Goal: Task Accomplishment & Management: Complete application form

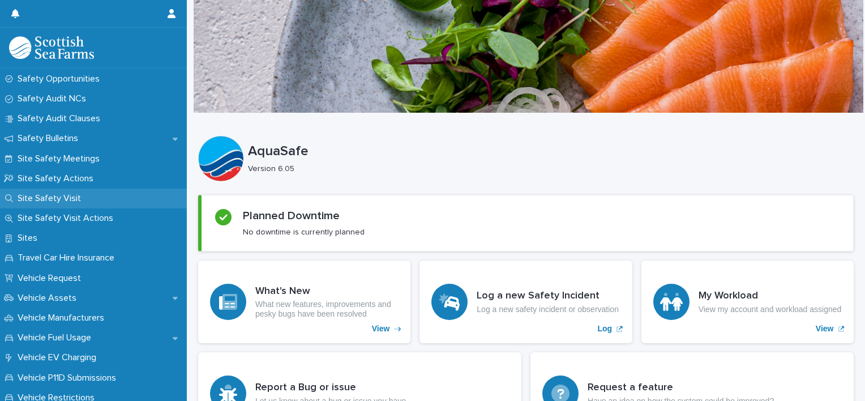
scroll to position [600, 0]
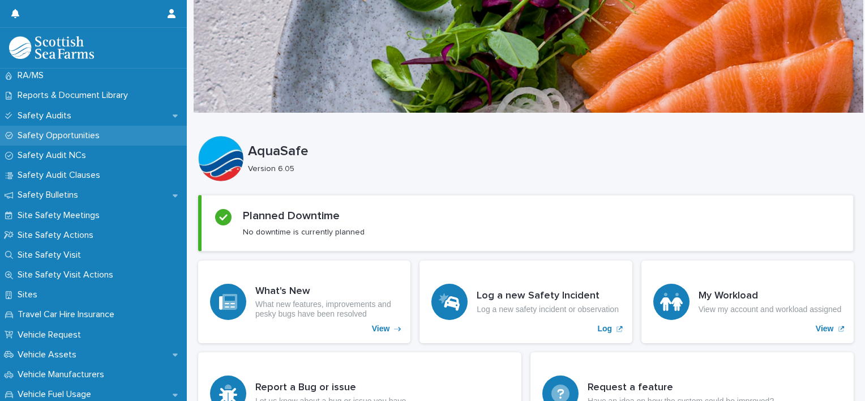
click at [63, 136] on p "Safety Opportunities" at bounding box center [61, 135] width 96 height 11
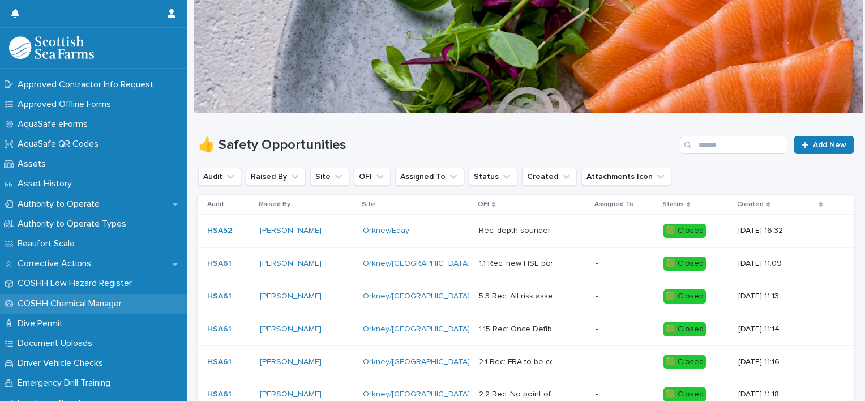
scroll to position [113, 0]
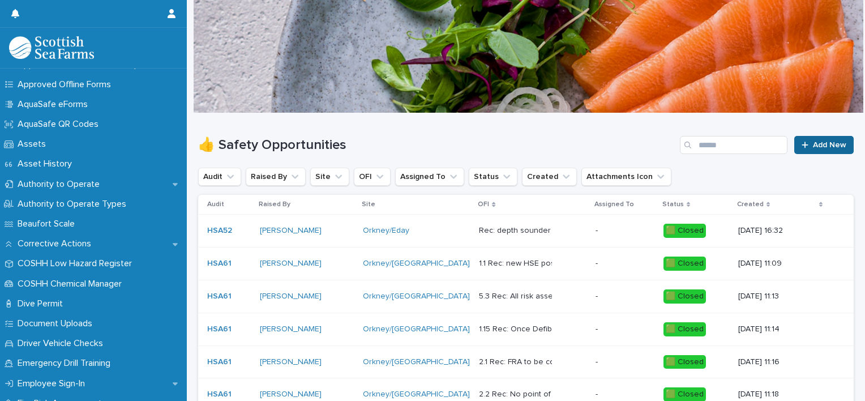
click at [813, 148] on span "Add New" at bounding box center [829, 145] width 33 height 8
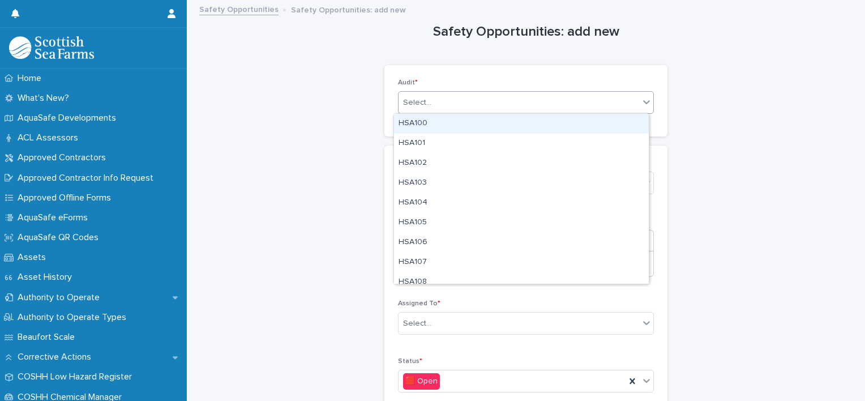
click at [524, 106] on div "Select..." at bounding box center [519, 102] width 241 height 19
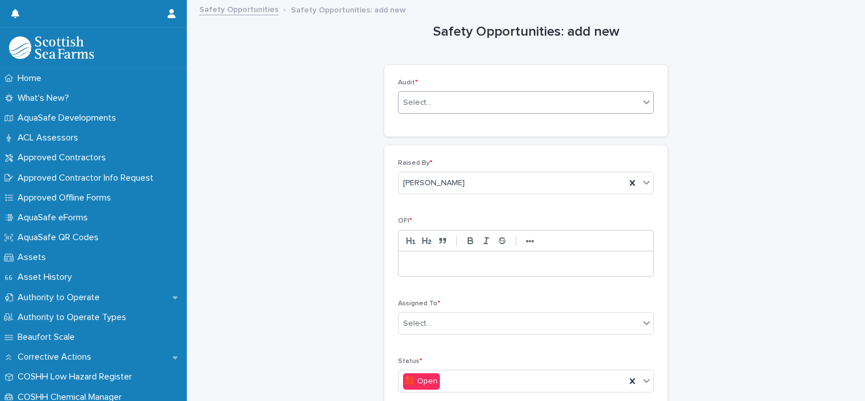
scroll to position [170, 0]
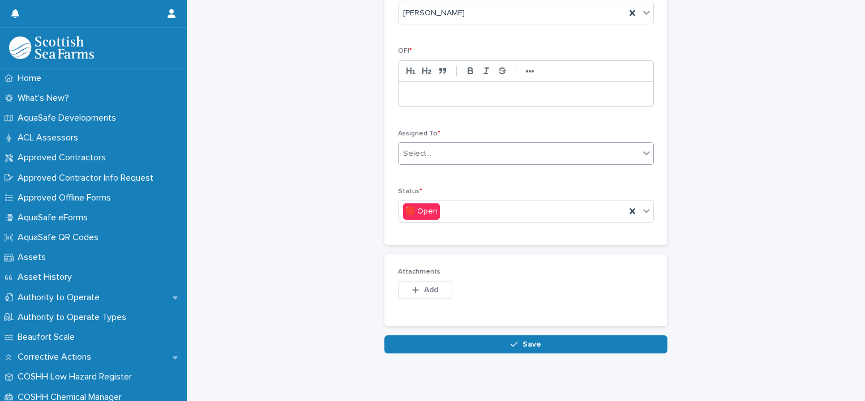
click at [441, 153] on div "Select..." at bounding box center [519, 153] width 241 height 19
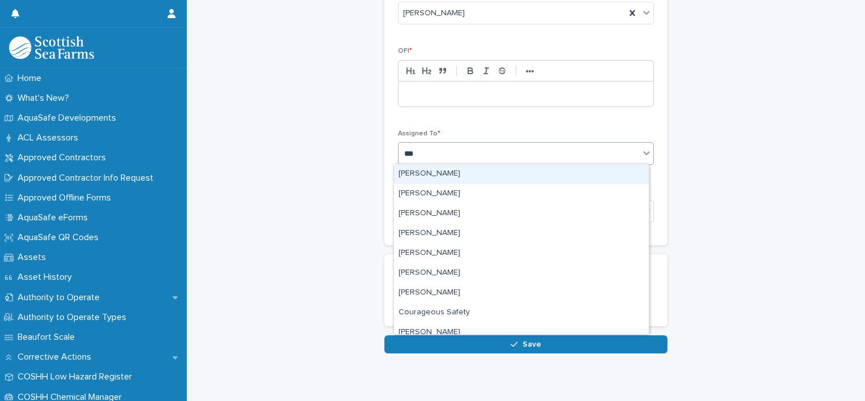
type input "****"
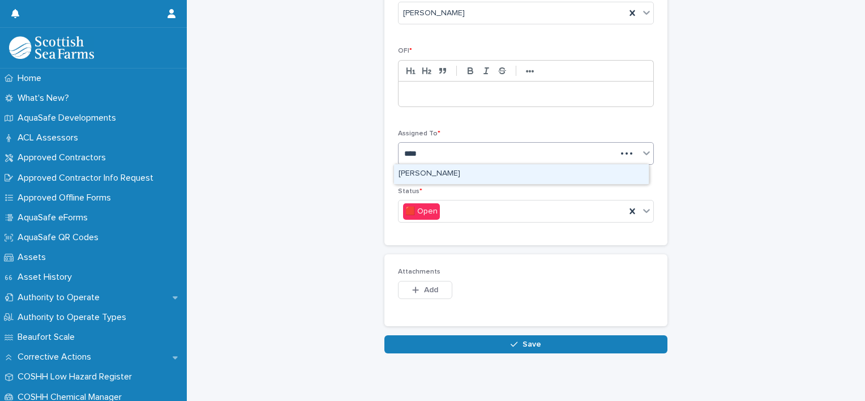
click at [446, 174] on div "[PERSON_NAME]" at bounding box center [521, 174] width 255 height 20
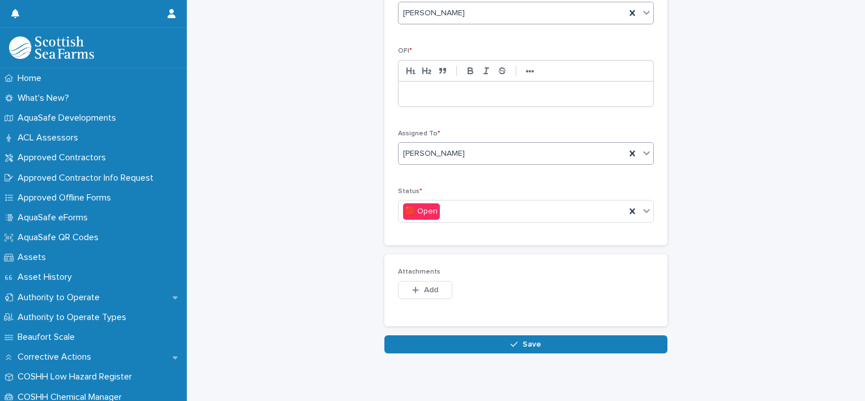
scroll to position [0, 0]
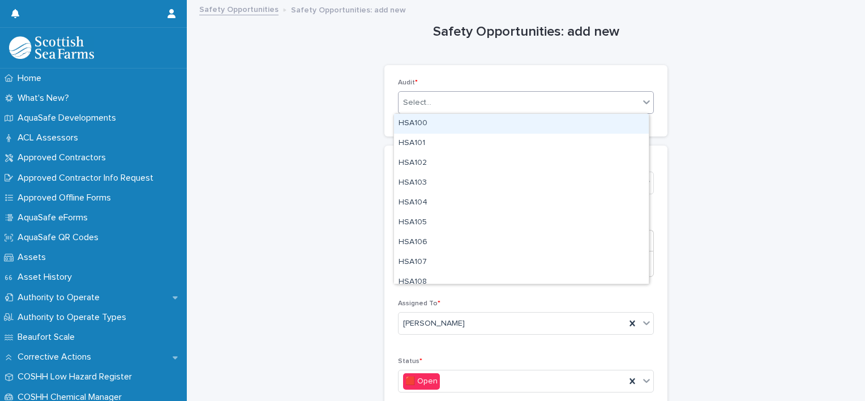
drag, startPoint x: 456, startPoint y: 103, endPoint x: 473, endPoint y: 110, distance: 18.5
click at [456, 104] on div "Select..." at bounding box center [519, 102] width 241 height 19
click at [496, 121] on div "HSA100" at bounding box center [521, 124] width 255 height 20
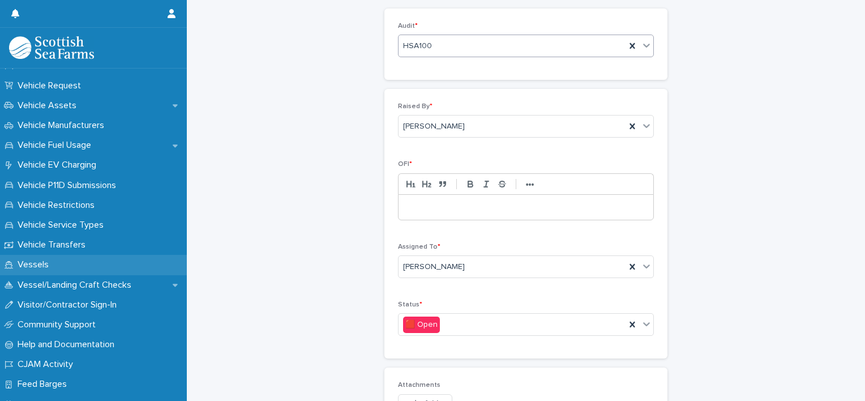
scroll to position [884, 0]
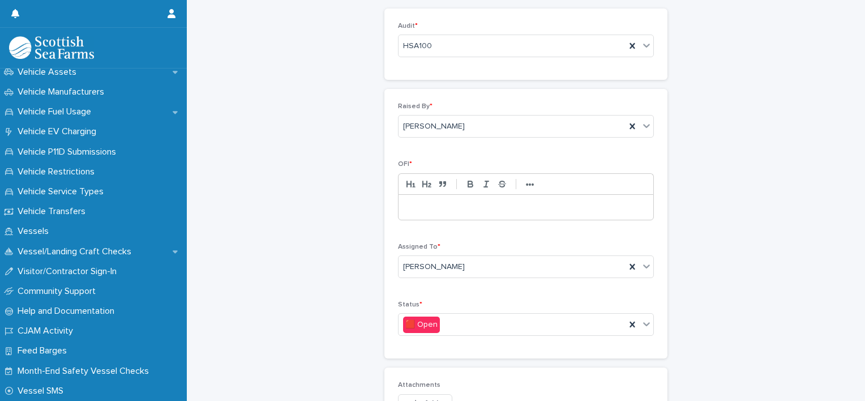
click at [402, 202] on div at bounding box center [526, 207] width 255 height 25
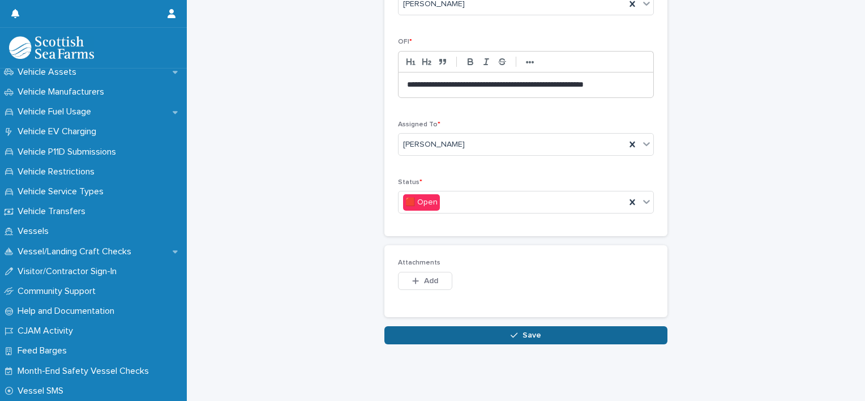
click at [494, 327] on button "Save" at bounding box center [526, 335] width 283 height 18
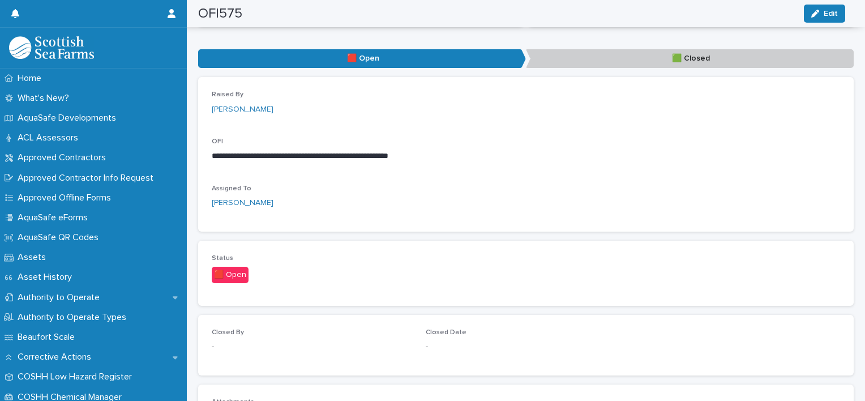
scroll to position [158, 0]
